Goal: Entertainment & Leisure: Browse casually

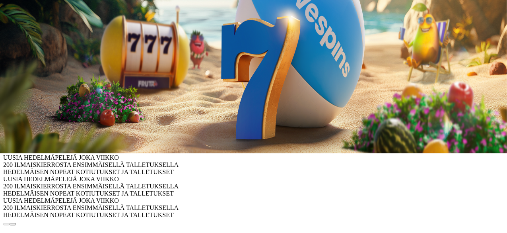
scroll to position [239, 0]
type input "*****"
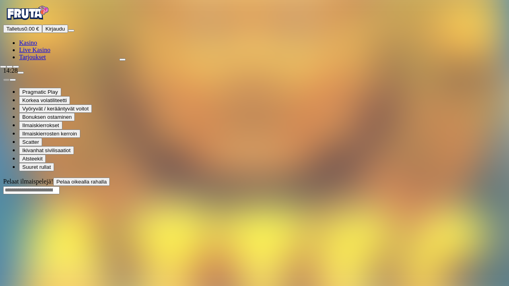
click at [6, 66] on button "button" at bounding box center [3, 67] width 6 height 2
